Goal: Information Seeking & Learning: Learn about a topic

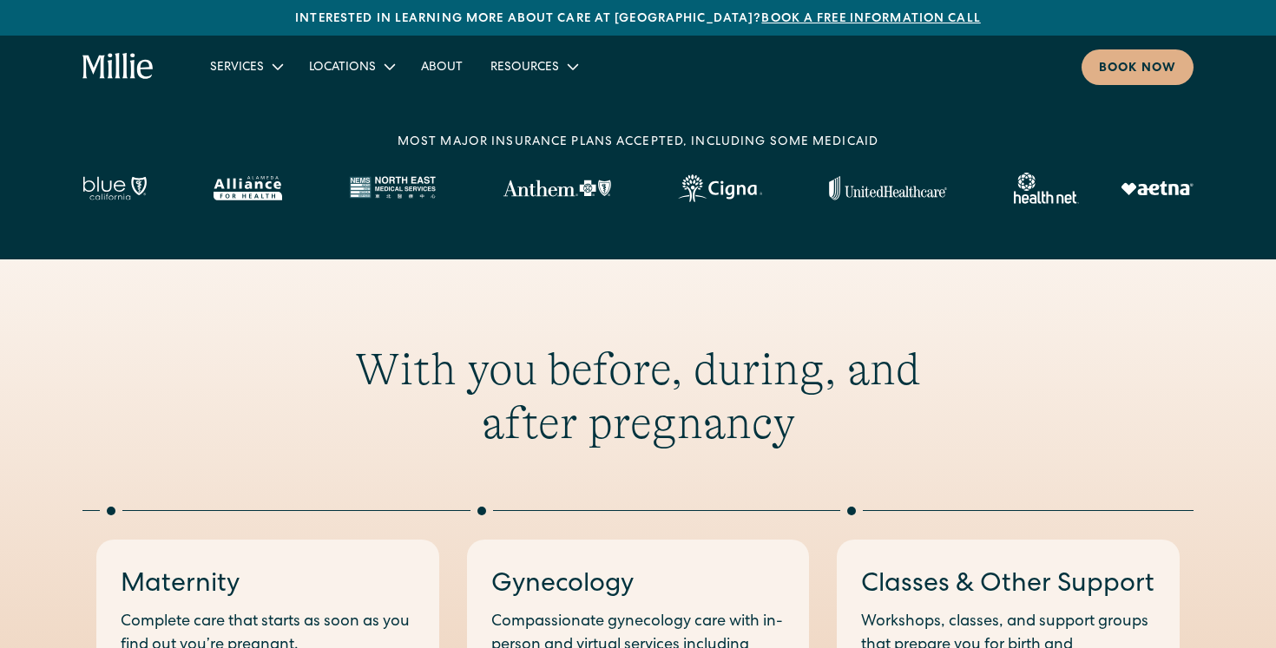
scroll to position [565, 0]
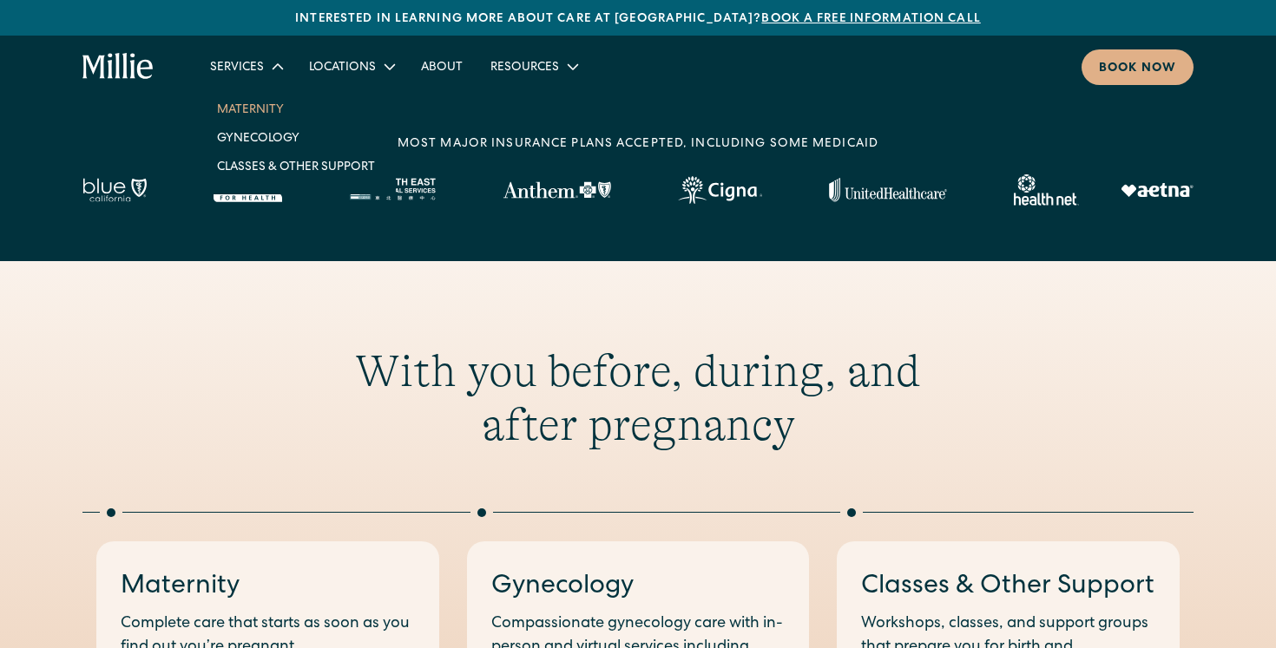
click at [247, 111] on link "Maternity" at bounding box center [296, 109] width 186 height 29
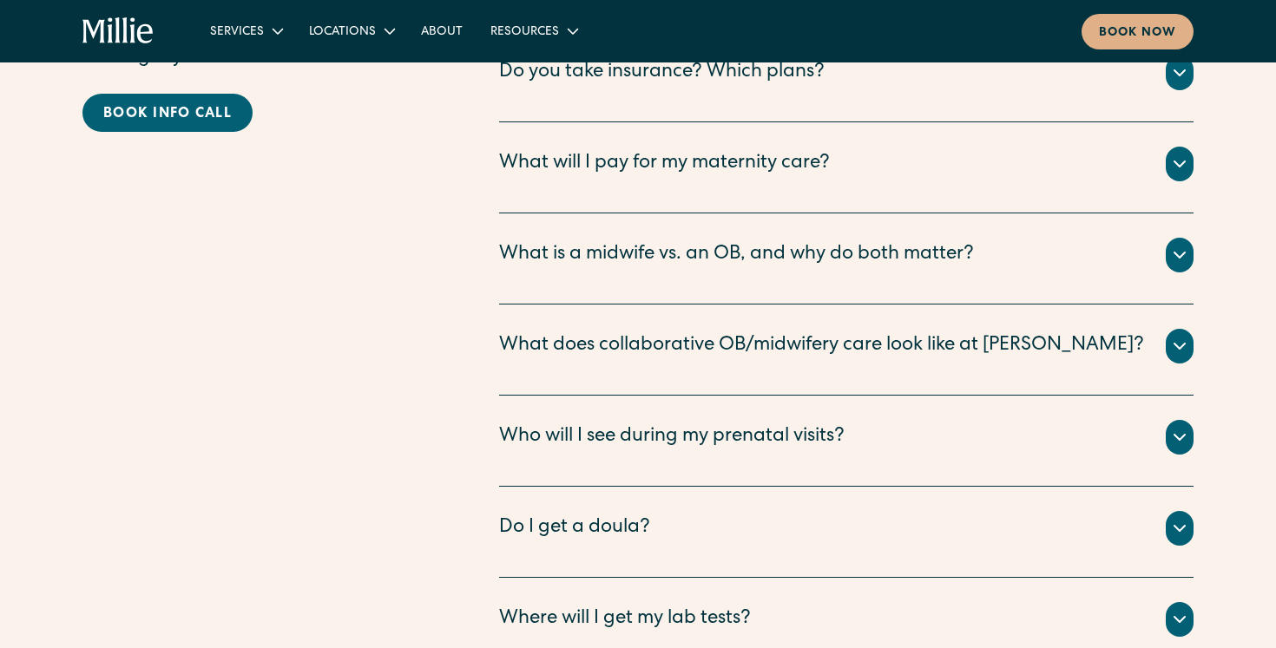
scroll to position [5967, 0]
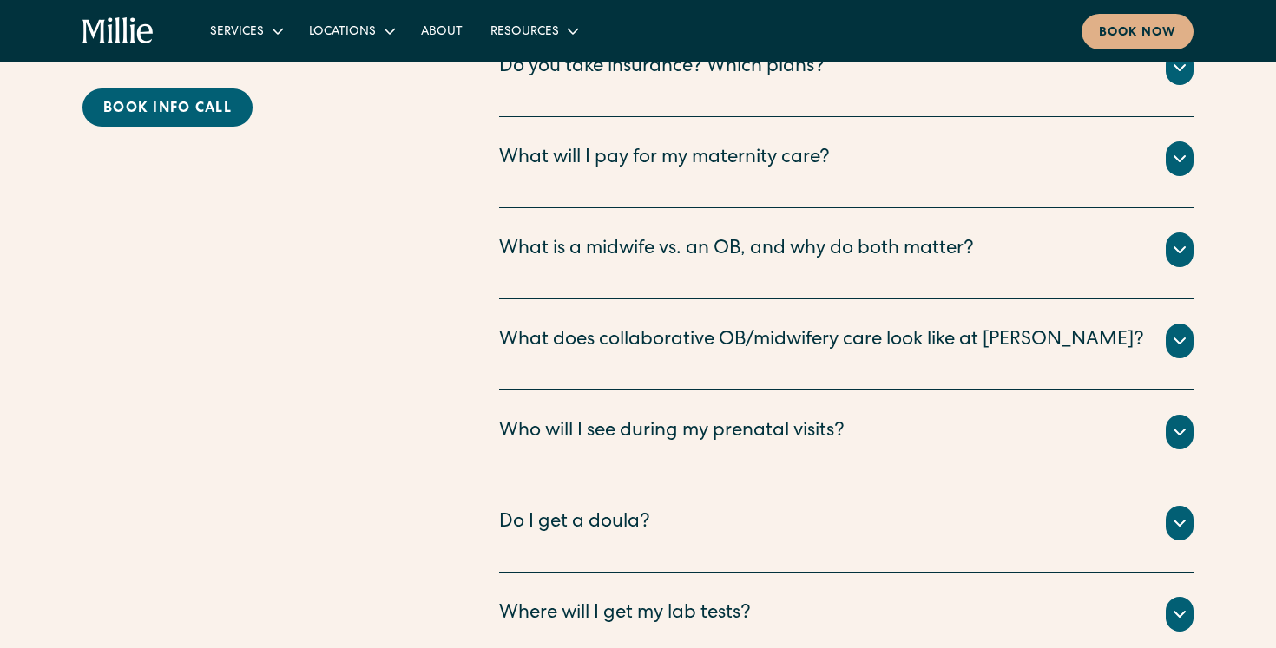
click at [1172, 240] on icon at bounding box center [1179, 250] width 21 height 21
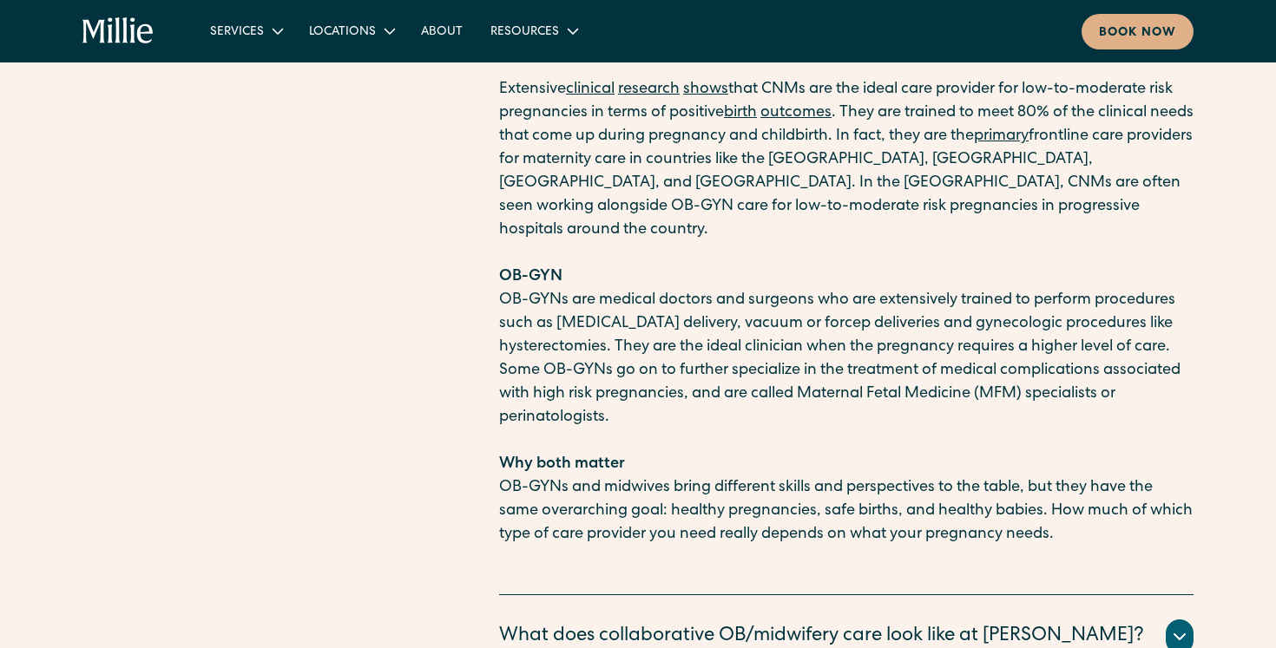
scroll to position [6307, 0]
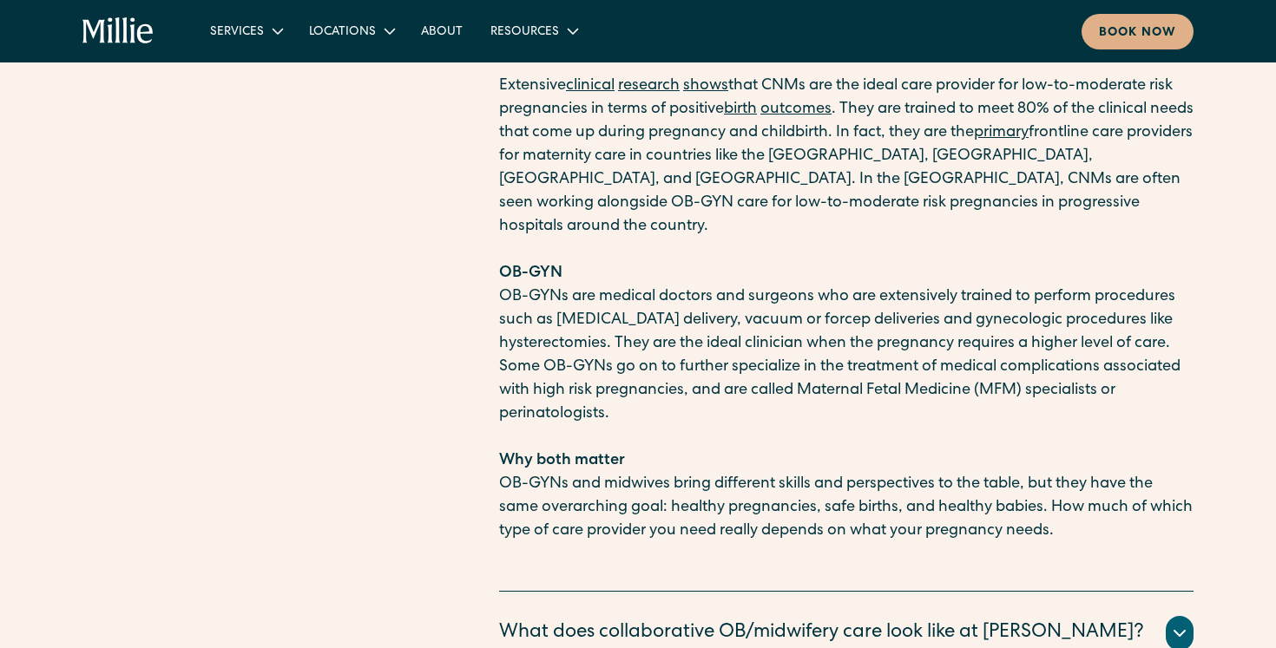
click at [787, 286] on p "OB-GYNs are medical doctors and surgeons who are extensively trained to perform…" at bounding box center [846, 356] width 694 height 141
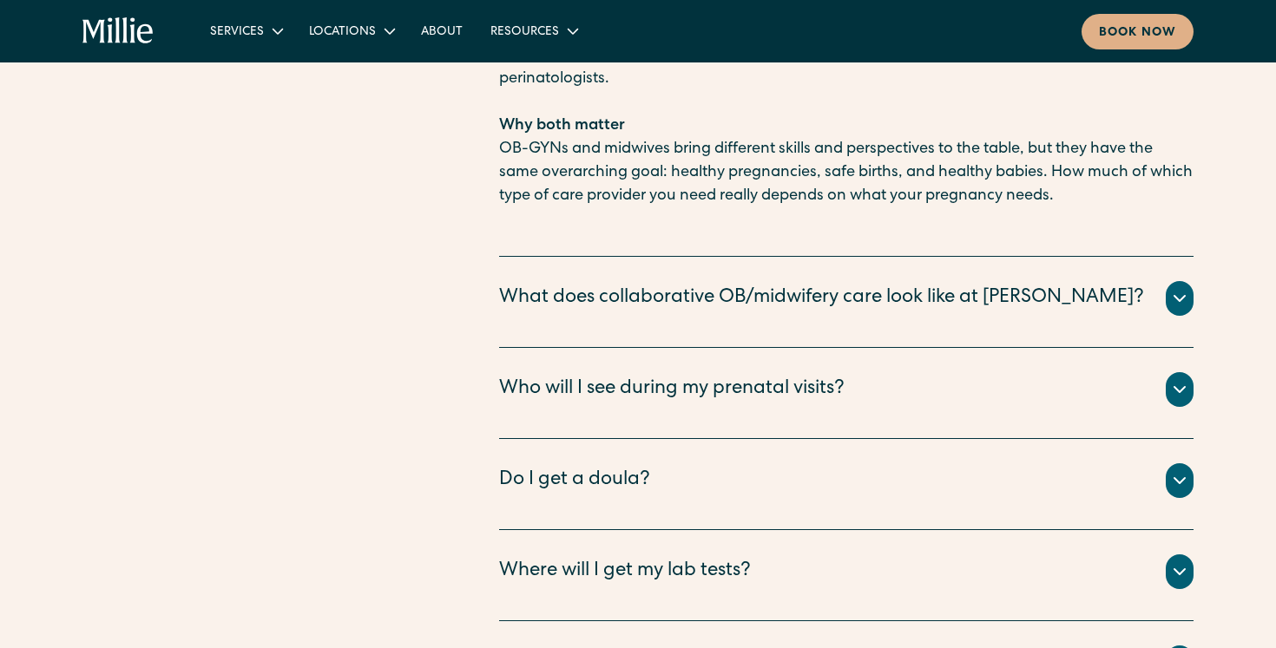
scroll to position [6645, 0]
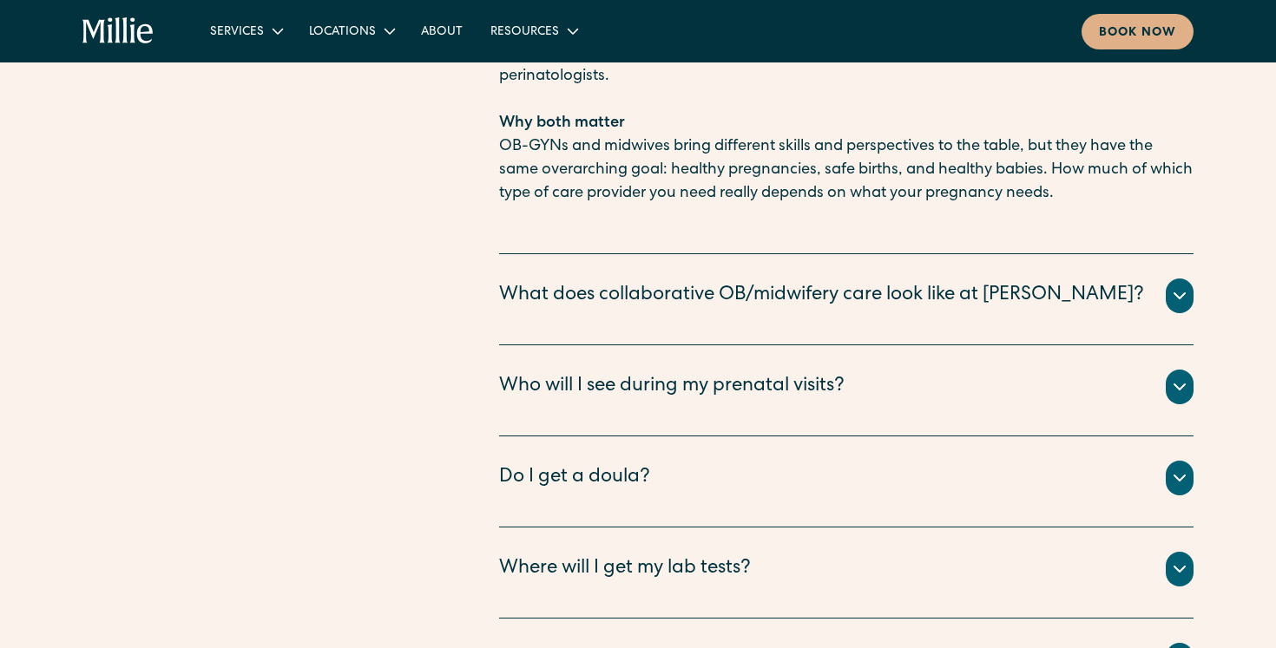
click at [1175, 286] on icon at bounding box center [1179, 296] width 21 height 21
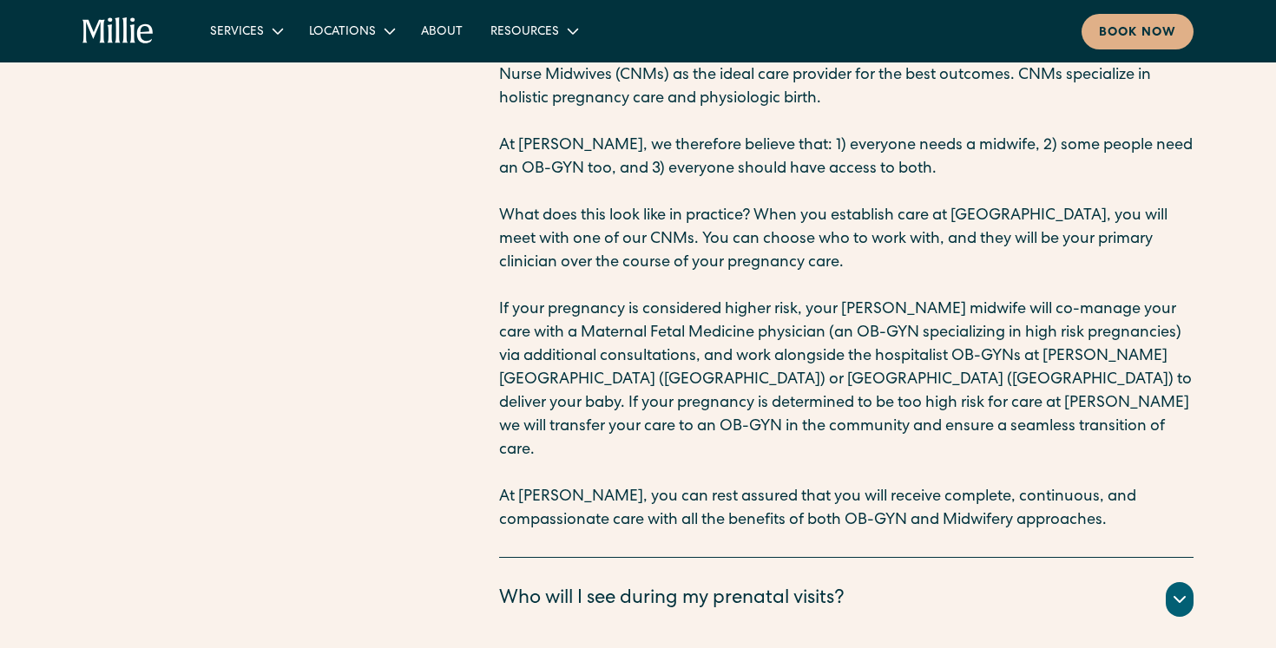
scroll to position [6925, 0]
click at [1181, 596] on icon at bounding box center [1179, 598] width 10 height 5
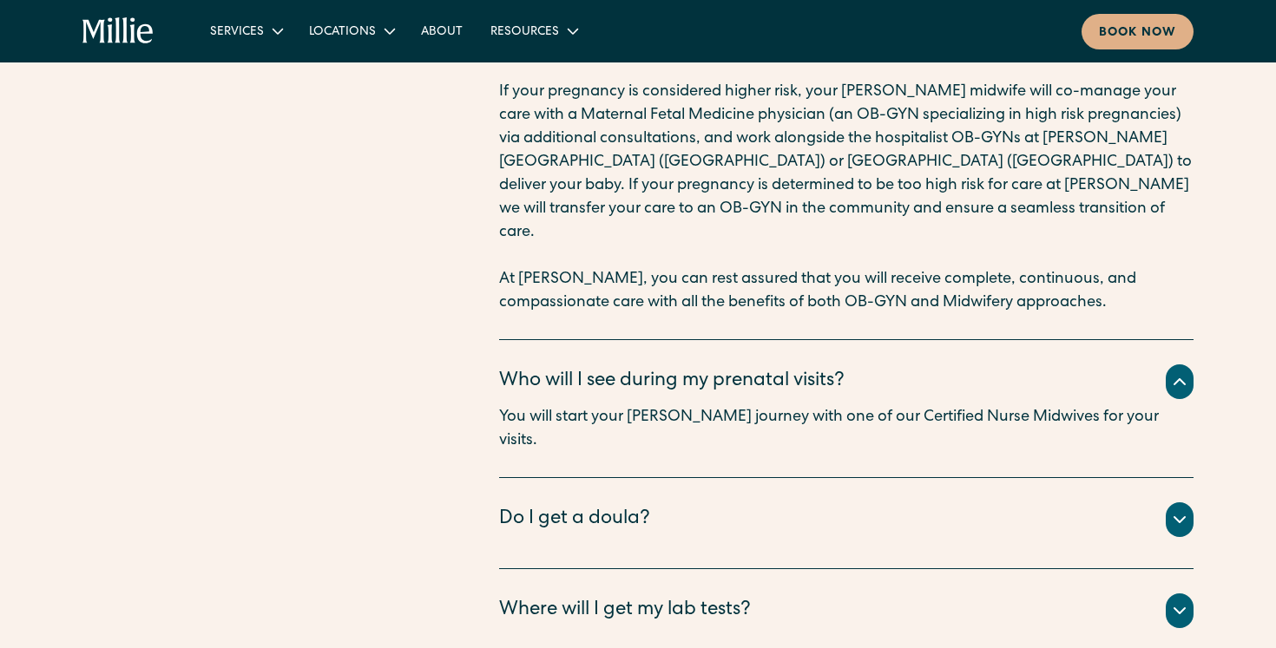
scroll to position [7155, 0]
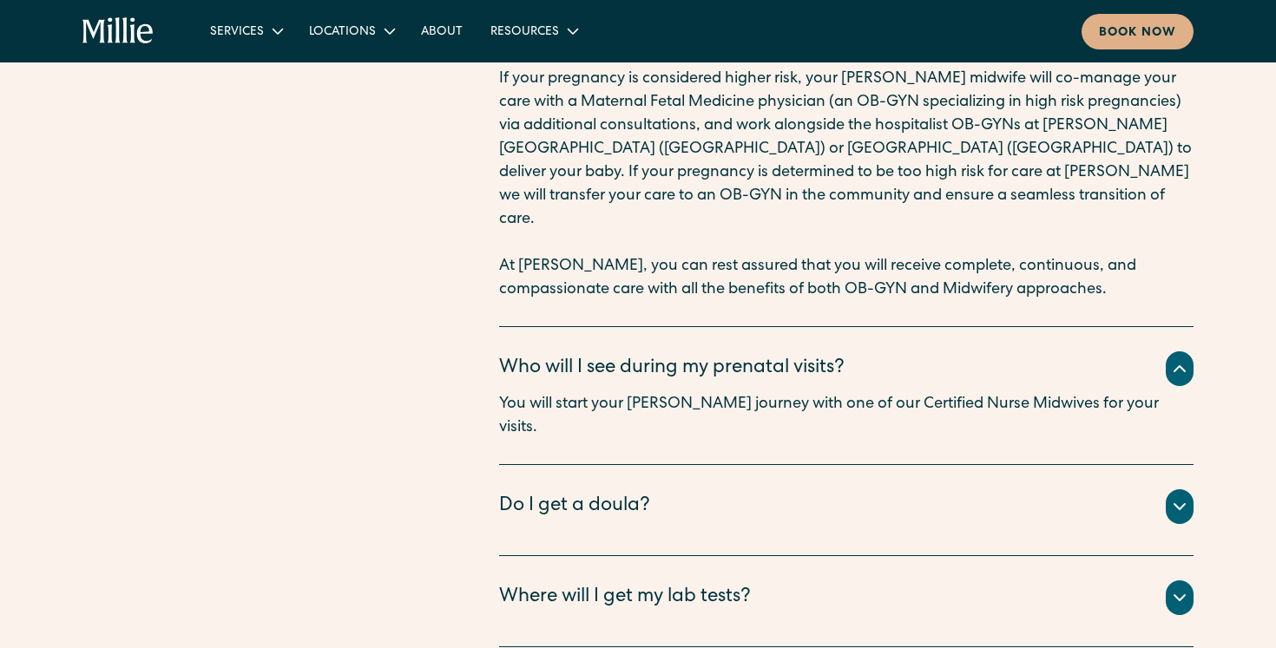
click at [1182, 496] on icon at bounding box center [1179, 506] width 21 height 21
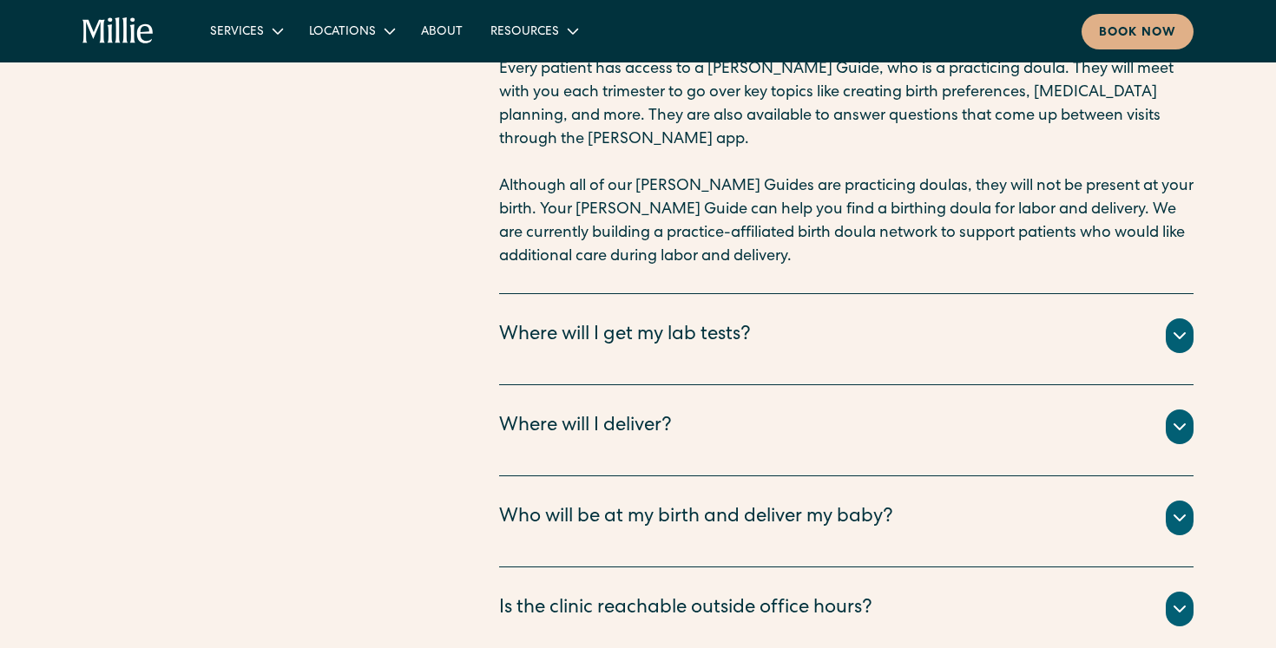
scroll to position [7631, 0]
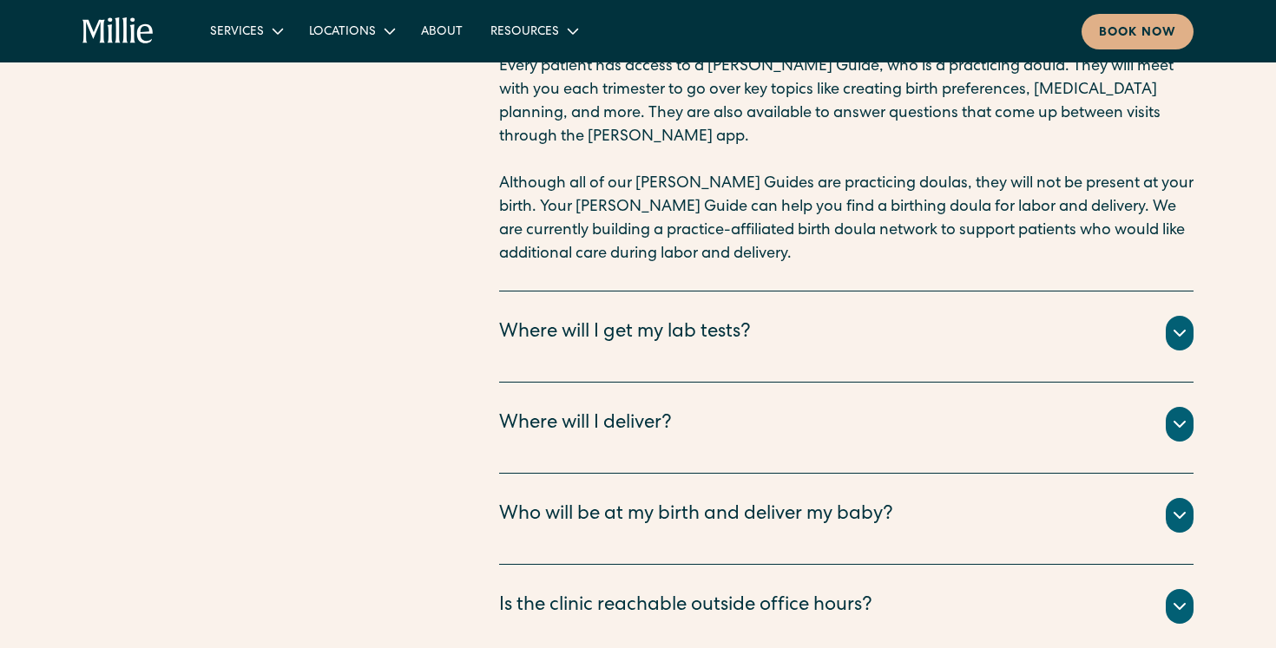
click at [1177, 323] on icon at bounding box center [1179, 333] width 21 height 21
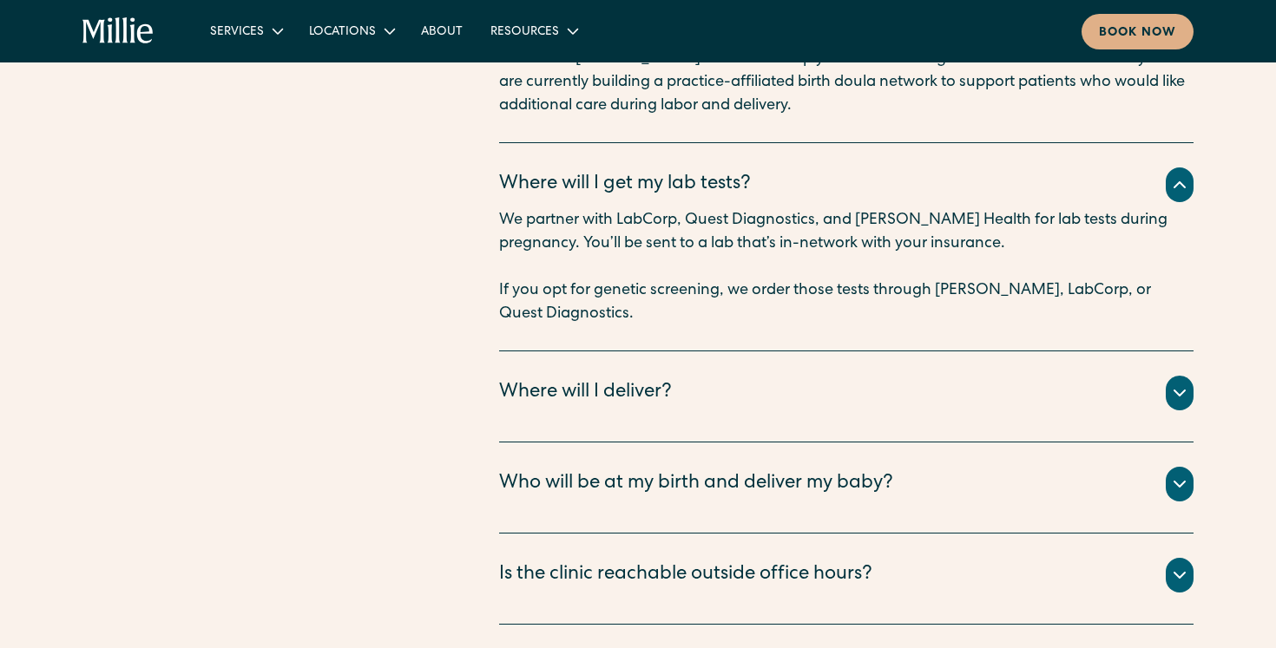
scroll to position [7810, 0]
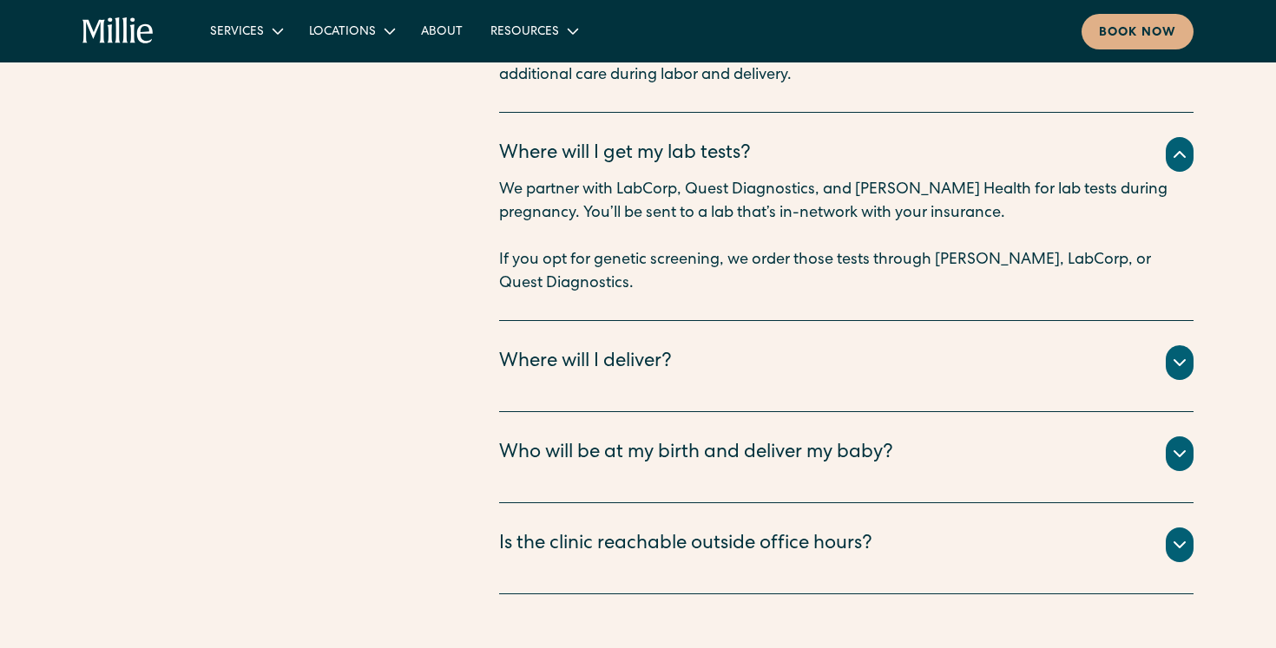
click at [1181, 352] on icon at bounding box center [1179, 362] width 21 height 21
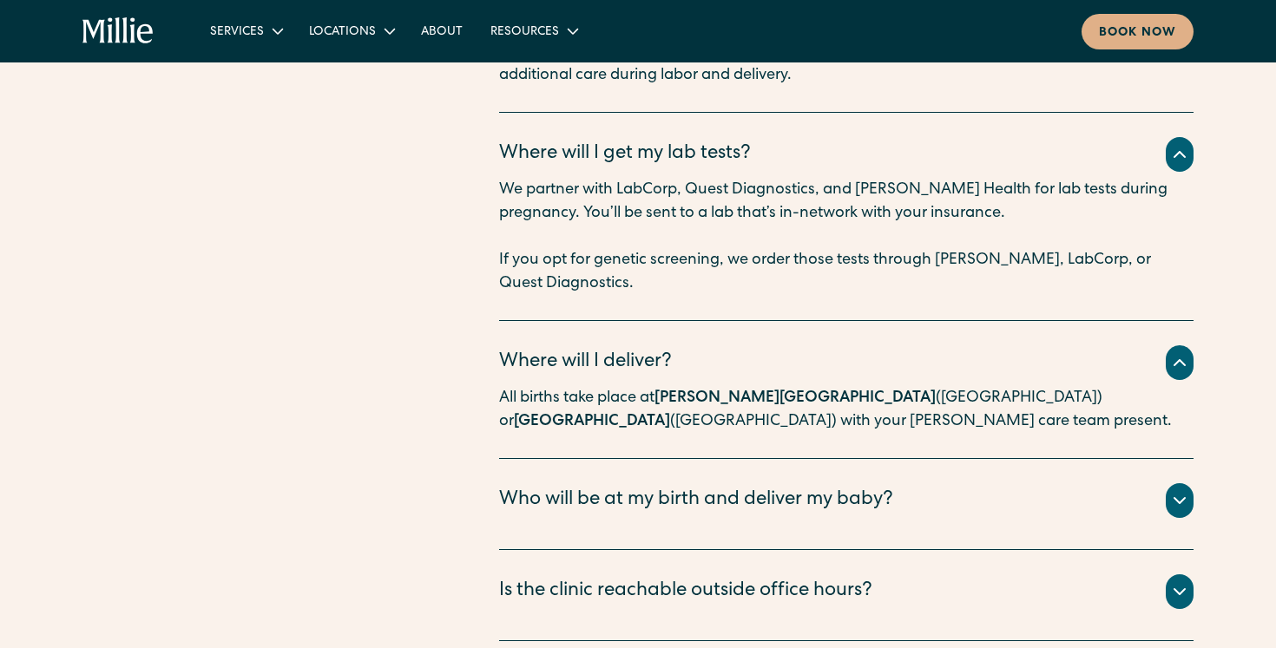
click at [1181, 490] on icon at bounding box center [1179, 500] width 21 height 21
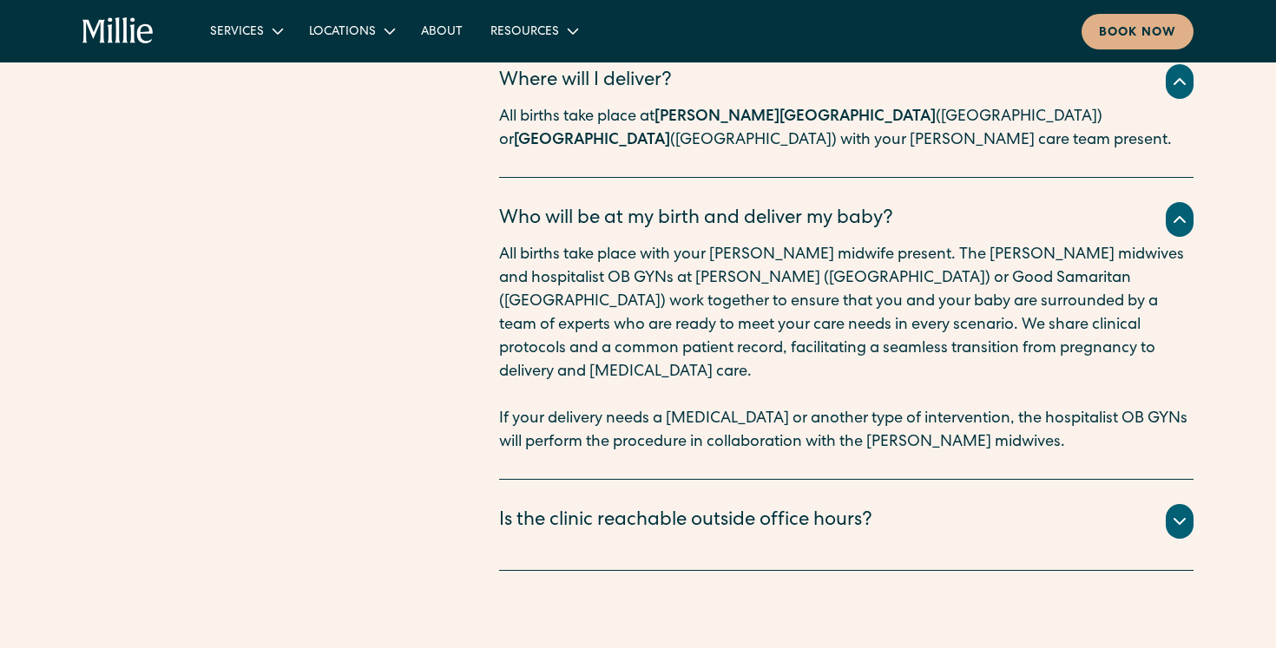
scroll to position [8090, 0]
click at [1180, 520] on icon at bounding box center [1179, 522] width 10 height 5
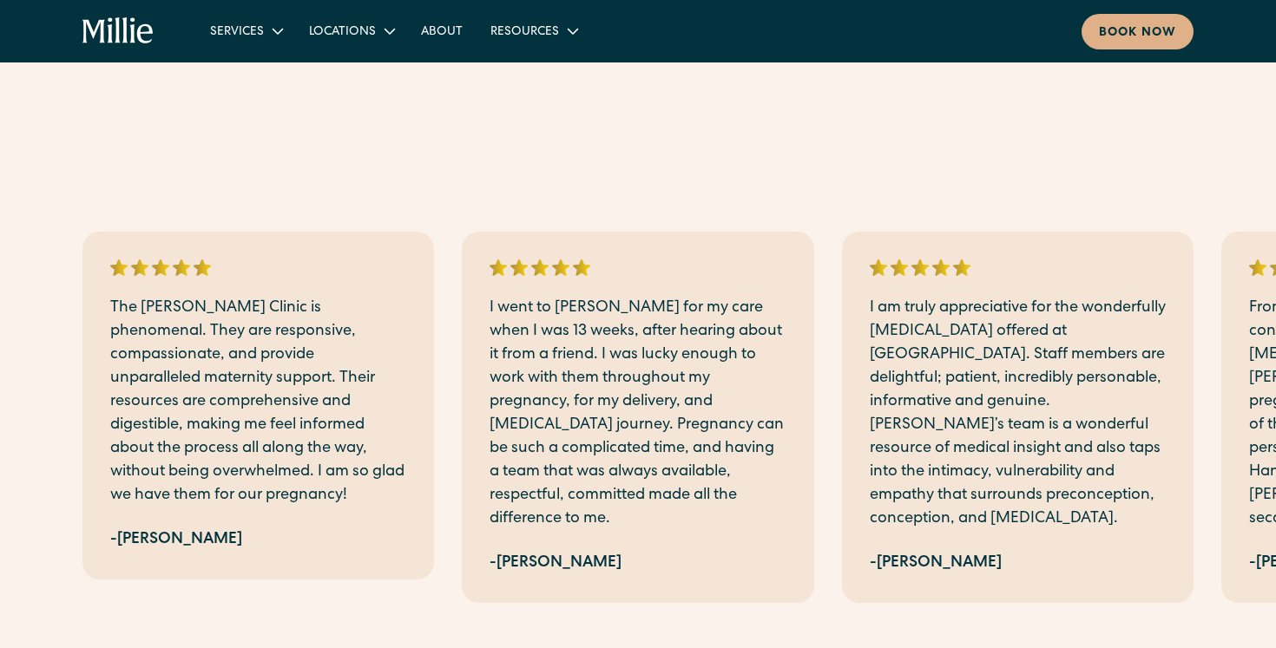
scroll to position [3828, 0]
